Goal: Transaction & Acquisition: Purchase product/service

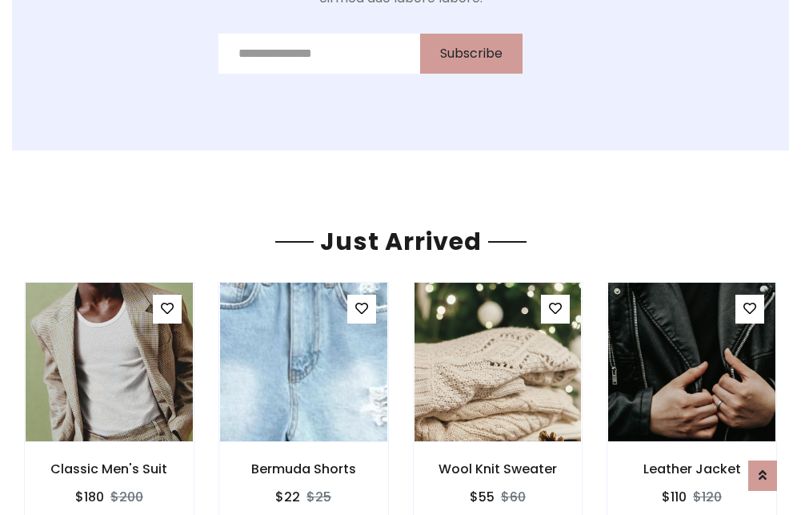
scroll to position [1674, 0]
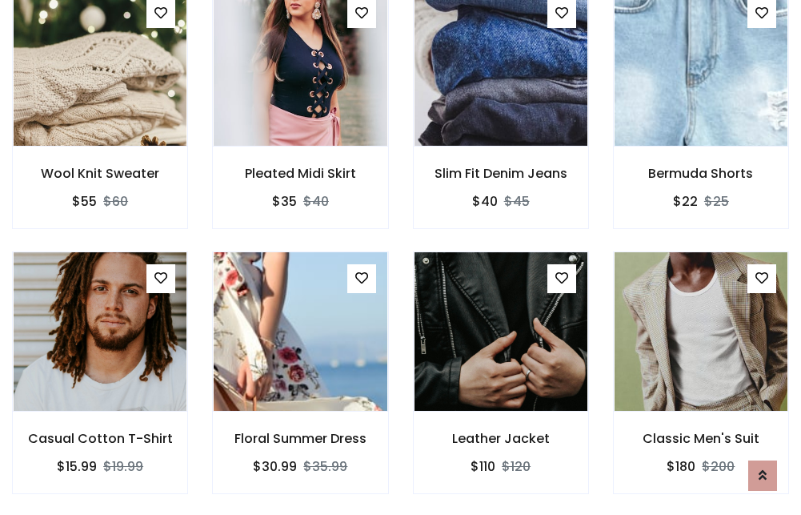
click at [401, 257] on div "Leather Jacket $110 $120" at bounding box center [501, 383] width 200 height 265
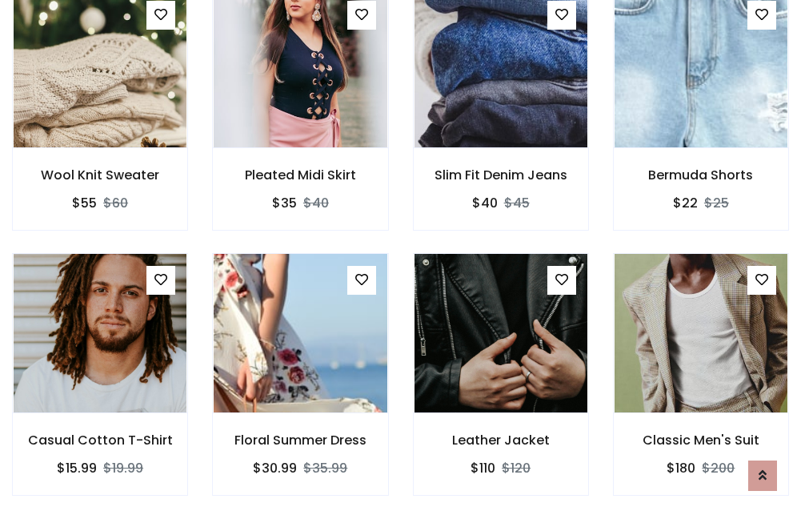
click at [401, 257] on div "Leather Jacket $110 $120" at bounding box center [501, 385] width 200 height 265
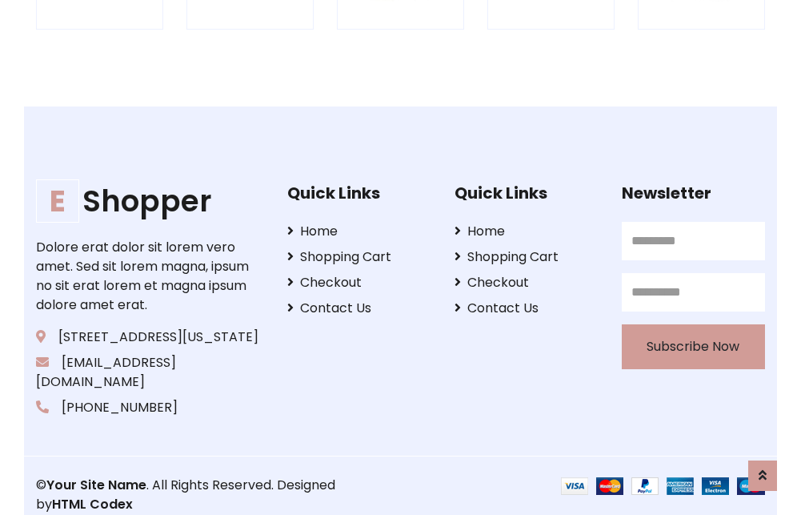
scroll to position [3047, 0]
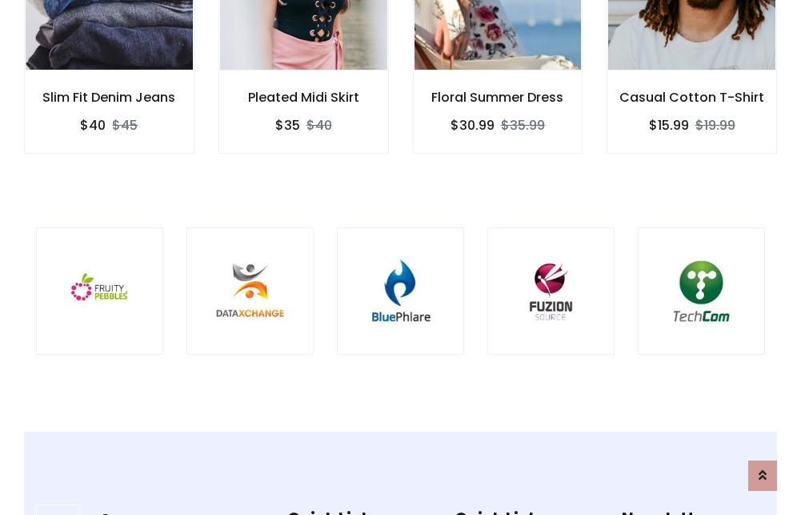
click at [400, 257] on img at bounding box center [400, 290] width 87 height 87
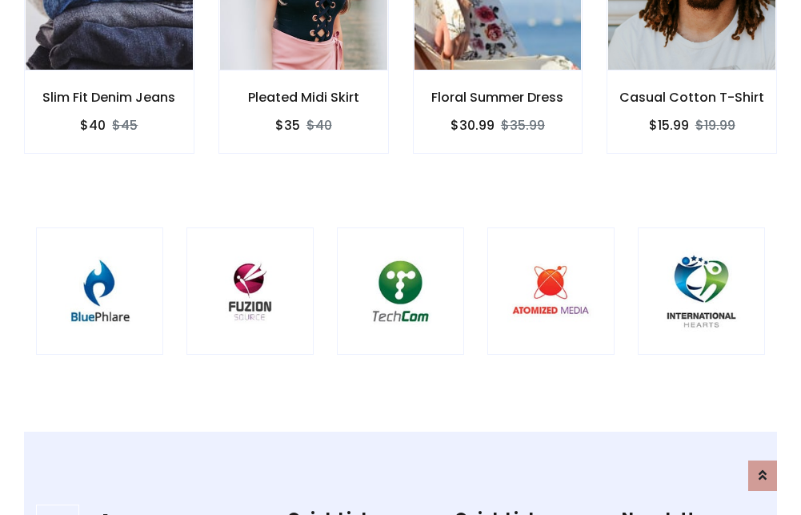
click at [400, 257] on img at bounding box center [400, 290] width 87 height 87
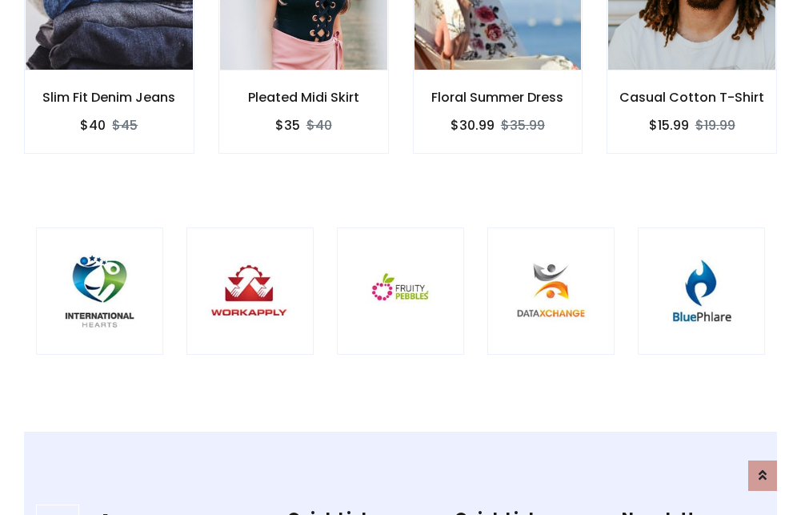
click at [400, 257] on img at bounding box center [400, 290] width 87 height 87
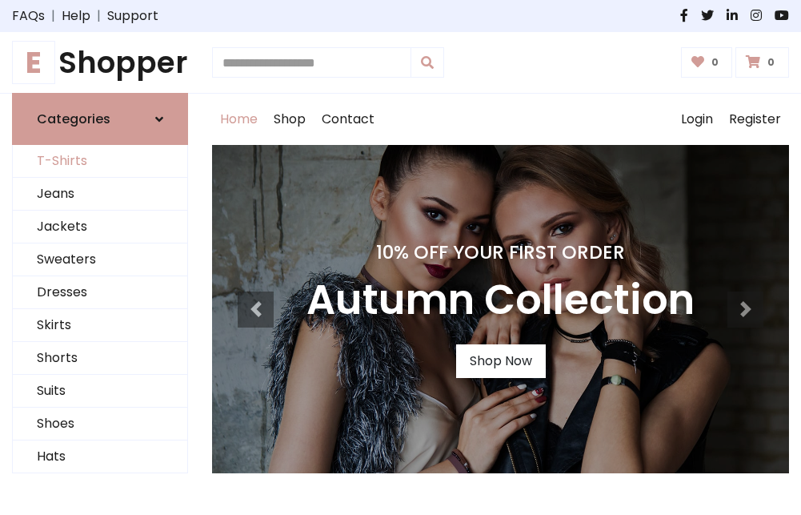
click at [100, 162] on link "T-Shirts" at bounding box center [100, 161] width 174 height 33
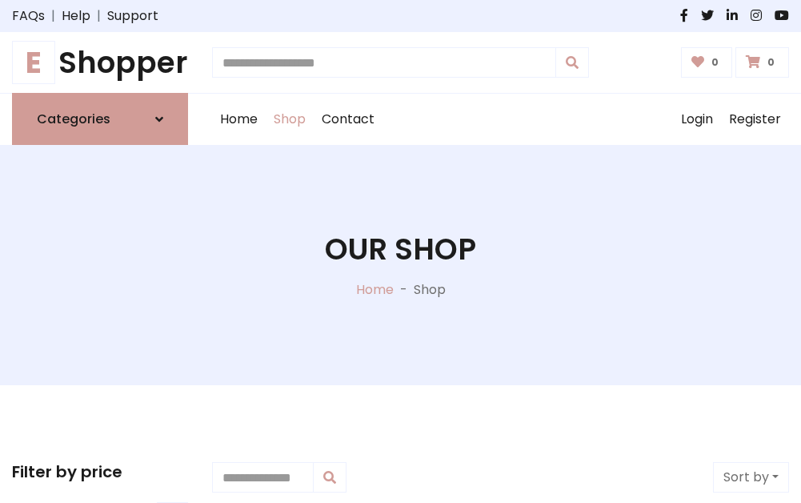
scroll to position [642, 0]
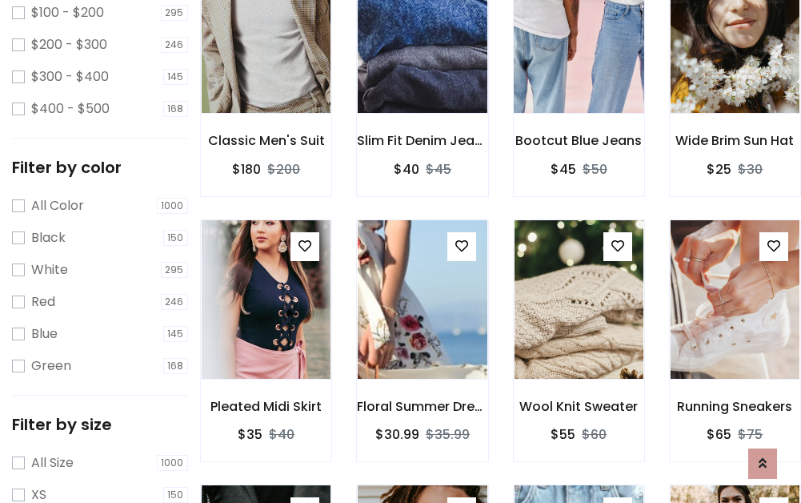
scroll to position [0, 0]
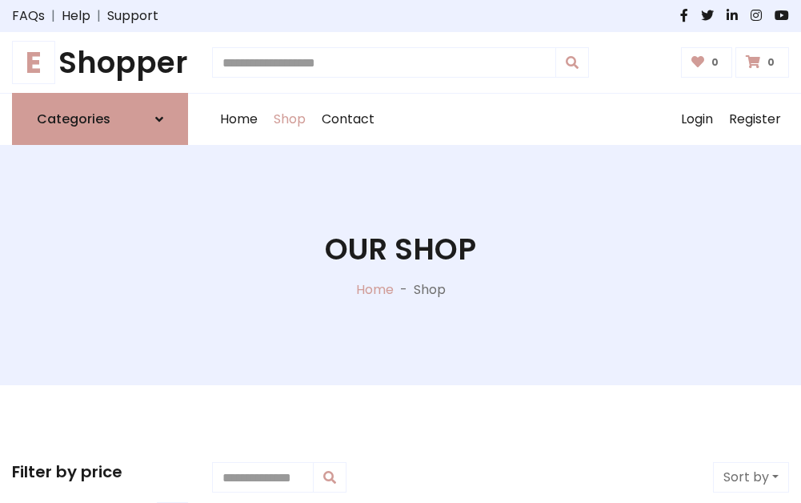
click at [100, 62] on h1 "E Shopper" at bounding box center [100, 62] width 176 height 35
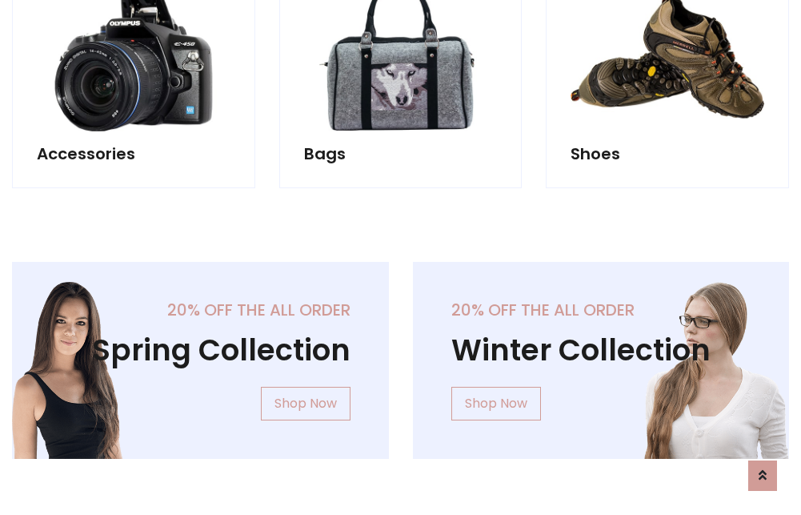
scroll to position [1555, 0]
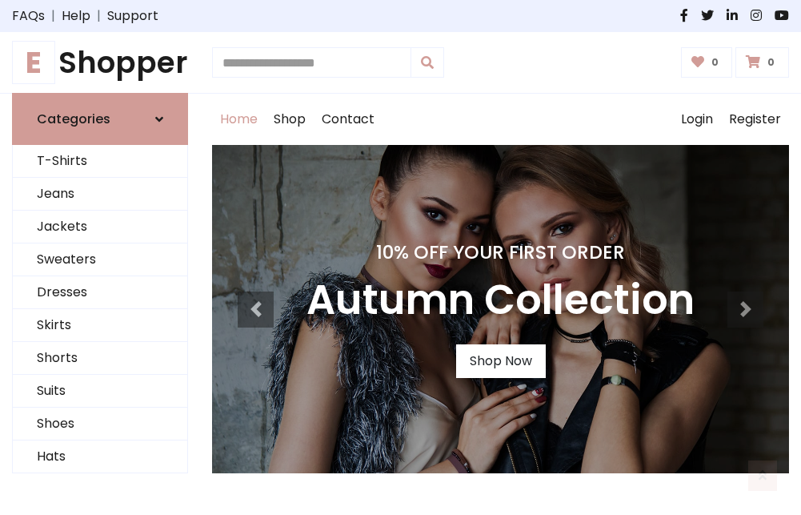
scroll to position [525, 0]
